Goal: Information Seeking & Learning: Compare options

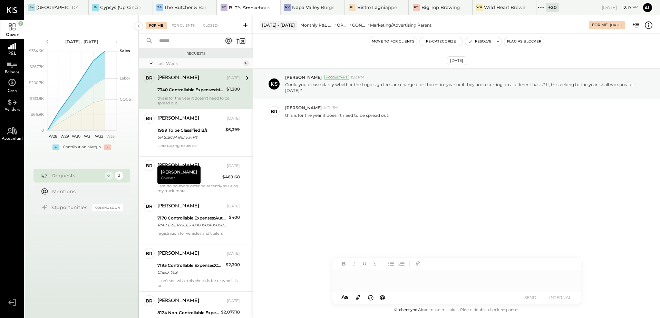
click at [545, 9] on icon at bounding box center [541, 7] width 9 height 9
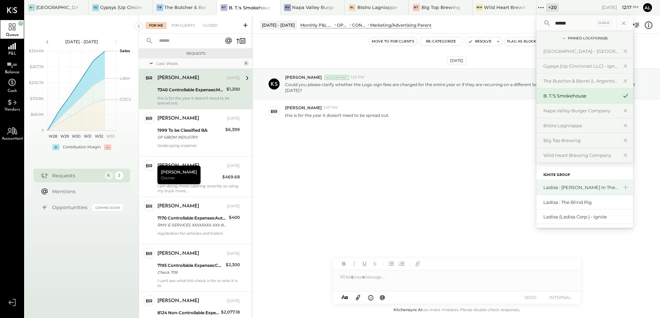
type input "******"
click at [586, 190] on div "Ladisa : [PERSON_NAME] in the Alley" at bounding box center [581, 187] width 75 height 7
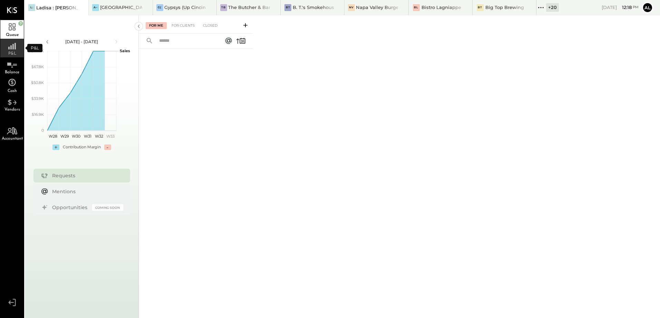
click at [16, 48] on rect at bounding box center [15, 46] width 1 height 7
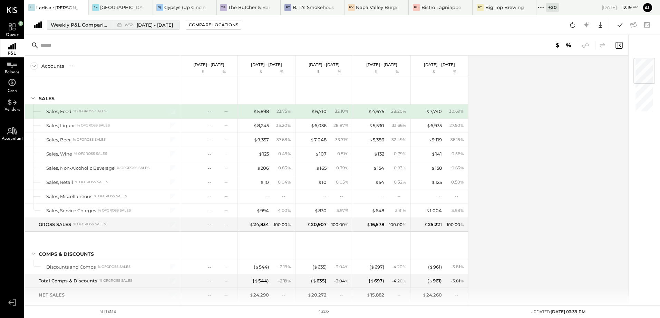
click at [74, 28] on div "Weekly P&L Comparison" at bounding box center [80, 24] width 58 height 7
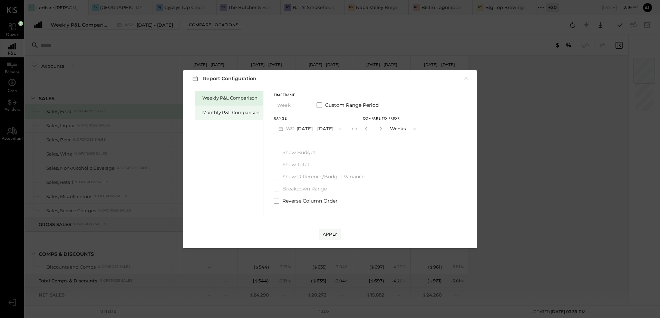
click at [234, 111] on div "Monthly P&L Comparison" at bounding box center [230, 112] width 57 height 7
click at [335, 232] on div "Apply" at bounding box center [330, 234] width 15 height 6
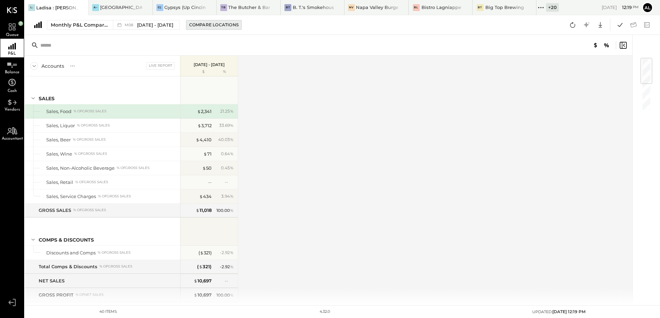
click at [211, 25] on div "Compare Locations" at bounding box center [213, 25] width 49 height 6
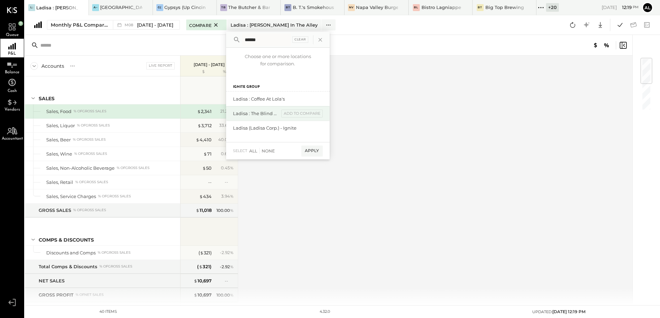
type input "******"
click at [261, 114] on div "Ladisa : The Blind Pig" at bounding box center [256, 113] width 46 height 7
click at [291, 114] on div "add to compare" at bounding box center [301, 113] width 41 height 8
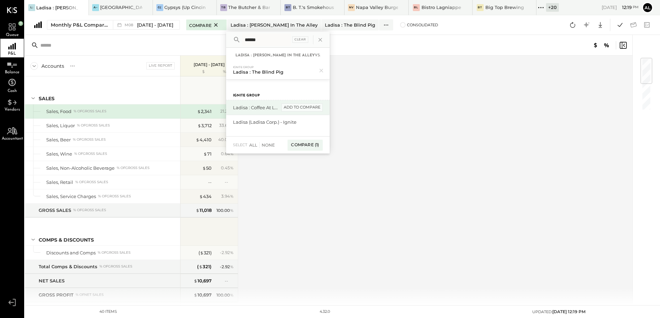
click at [288, 108] on div "add to compare" at bounding box center [301, 107] width 41 height 8
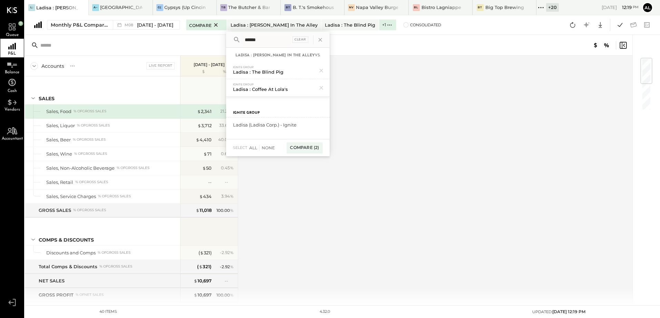
click at [446, 139] on div "Accounts S % GL Live Report [DATE] - [DATE] $ % SALES Sales, Food % of GROSS SA…" at bounding box center [329, 180] width 609 height 249
click at [413, 126] on div "Accounts S % GL Live Report [DATE] - [DATE] $ % SALES Sales, Food % of GROSS SA…" at bounding box center [329, 180] width 609 height 249
click at [318, 42] on icon at bounding box center [320, 39] width 9 height 9
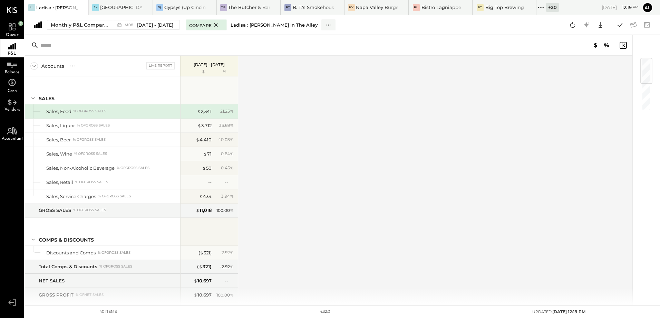
click at [241, 25] on div "Ladisa : [PERSON_NAME] in the Alley" at bounding box center [274, 25] width 87 height 7
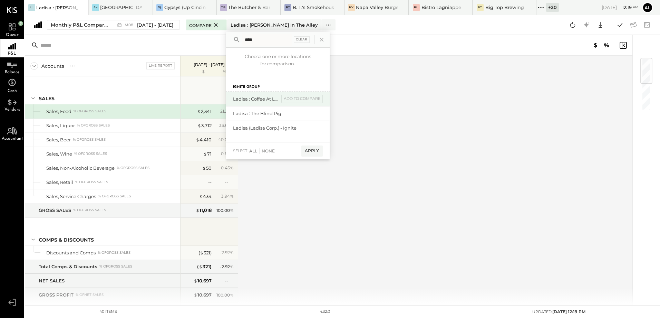
type input "****"
click at [276, 99] on div "Ladisa : Coffee at Lola's" at bounding box center [256, 99] width 46 height 7
click at [294, 102] on div "add to compare" at bounding box center [301, 99] width 41 height 8
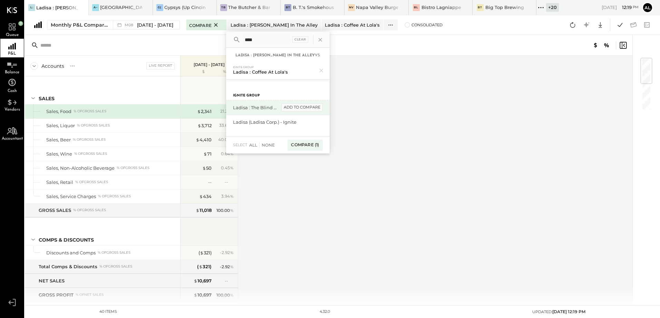
click at [290, 105] on div "add to compare" at bounding box center [301, 107] width 41 height 8
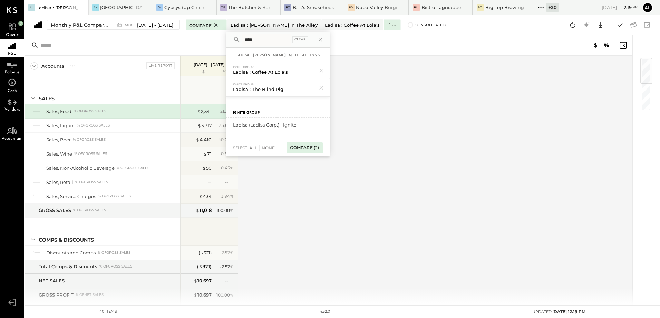
click at [299, 147] on div "Compare (2)" at bounding box center [305, 147] width 36 height 11
